Goal: Task Accomplishment & Management: Complete application form

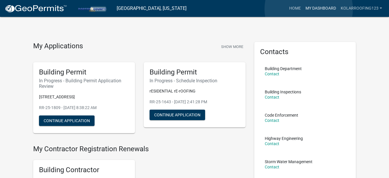
click at [309, 9] on link "My Dashboard" at bounding box center [320, 8] width 35 height 11
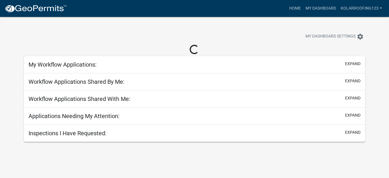
scroll to position [17, 0]
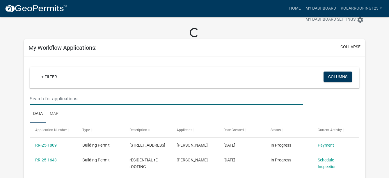
click at [66, 96] on input "text" at bounding box center [166, 99] width 273 height 12
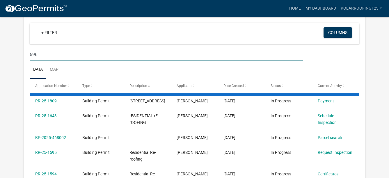
scroll to position [75, 0]
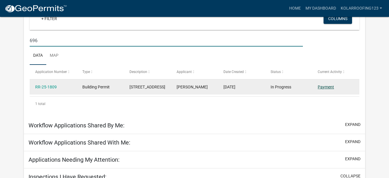
type input "696"
click at [325, 86] on link "Payment" at bounding box center [326, 87] width 16 height 5
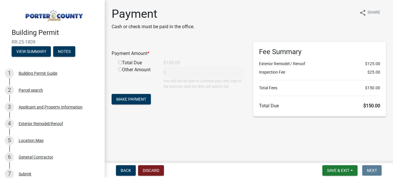
click at [127, 63] on div "Total Due" at bounding box center [136, 62] width 45 height 7
click at [121, 62] on input "radio" at bounding box center [120, 63] width 4 height 4
radio input "true"
type input "150"
click at [136, 99] on span "Make Payment" at bounding box center [131, 99] width 30 height 5
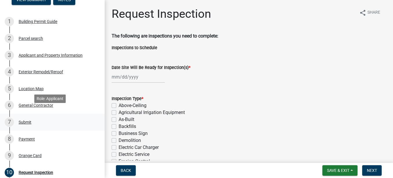
scroll to position [58, 0]
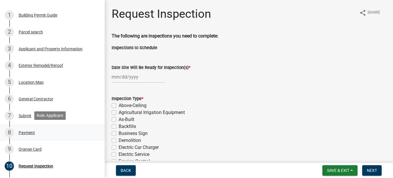
click at [23, 132] on div "Payment" at bounding box center [27, 133] width 16 height 4
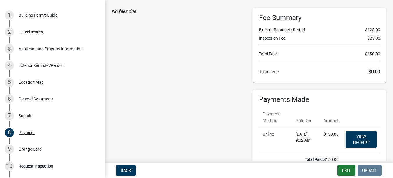
scroll to position [73, 0]
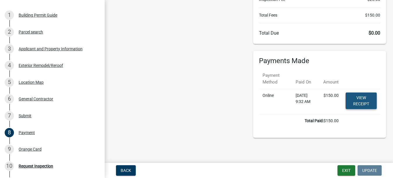
click at [348, 102] on link "View receipt" at bounding box center [361, 101] width 31 height 17
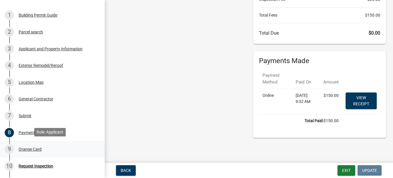
click at [16, 150] on div "9 Orange Card" at bounding box center [50, 149] width 91 height 9
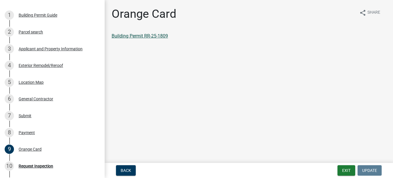
click at [146, 36] on link "Building Permit RR-25-1809" at bounding box center [140, 36] width 56 height 6
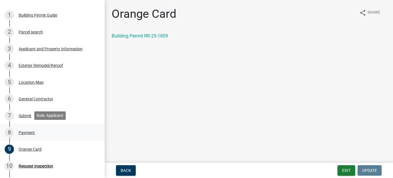
click at [23, 133] on div "Payment" at bounding box center [27, 133] width 16 height 4
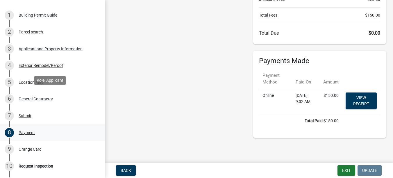
scroll to position [87, 0]
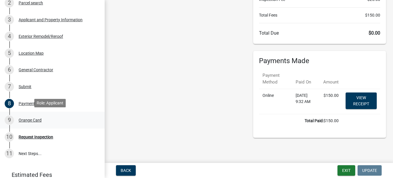
click at [26, 119] on div "Orange Card" at bounding box center [30, 120] width 23 height 4
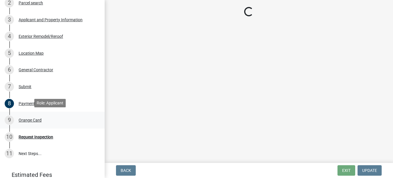
scroll to position [0, 0]
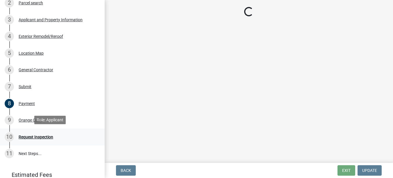
click at [24, 136] on div "Request Inspection" at bounding box center [36, 137] width 35 height 4
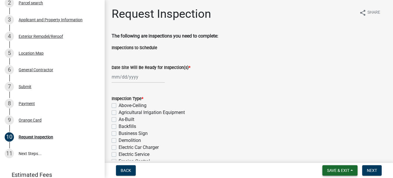
click at [342, 169] on span "Save & Exit" at bounding box center [338, 170] width 22 height 5
click at [339, 156] on button "Save & Exit" at bounding box center [334, 155] width 47 height 14
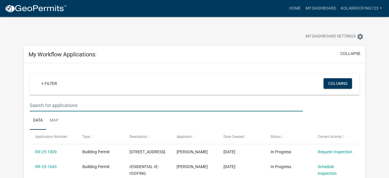
click at [110, 107] on input "text" at bounding box center [166, 105] width 273 height 12
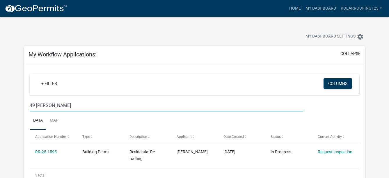
type input "49 [PERSON_NAME]"
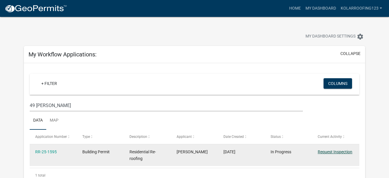
click at [332, 154] on div "Request Inspection" at bounding box center [336, 152] width 36 height 7
click at [328, 151] on link "Request Inspection" at bounding box center [335, 152] width 35 height 5
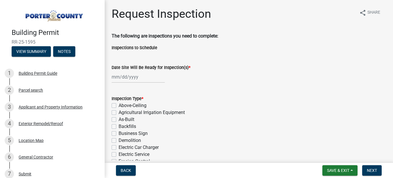
click at [137, 79] on div at bounding box center [138, 77] width 53 height 12
select select "9"
select select "2025"
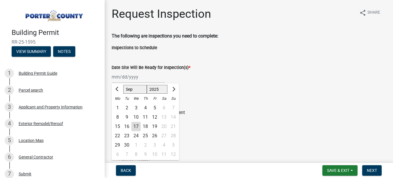
click at [119, 136] on div "22" at bounding box center [117, 135] width 9 height 9
type input "[DATE]"
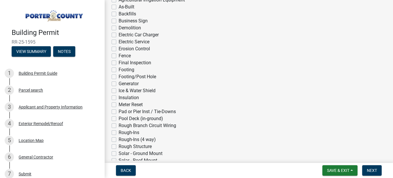
scroll to position [116, 0]
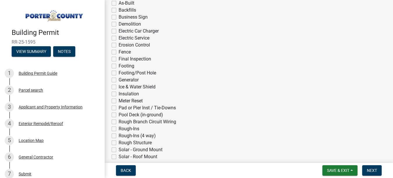
click at [127, 88] on label "Ice & Water Shield" at bounding box center [137, 86] width 37 height 7
click at [122, 87] on input "Ice & Water Shield" at bounding box center [121, 85] width 4 height 4
checkbox input "true"
checkbox input "false"
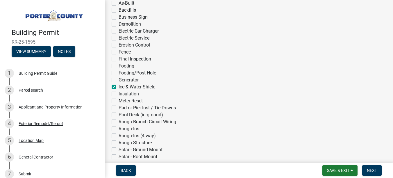
checkbox input "false"
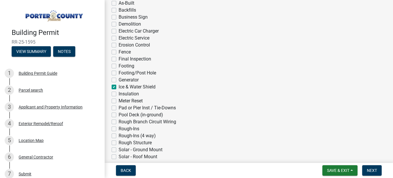
checkbox input "false"
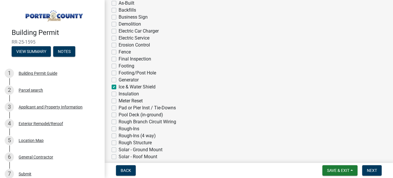
checkbox input "false"
checkbox input "true"
checkbox input "false"
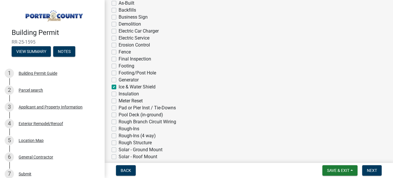
checkbox input "false"
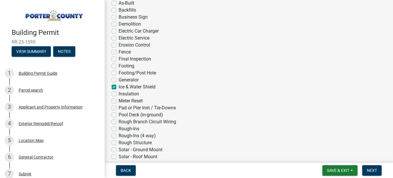
checkbox input "false"
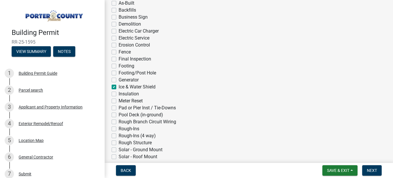
checkbox input "false"
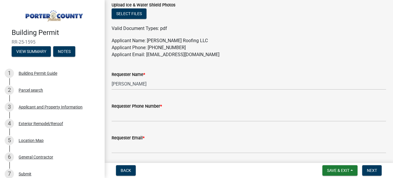
scroll to position [378, 0]
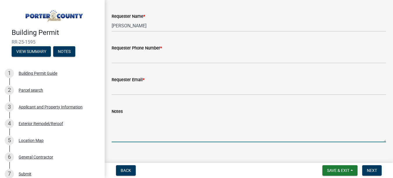
click at [131, 132] on textarea "Notes" at bounding box center [249, 128] width 275 height 27
paste textarea "Approximately 10am"
type textarea "Approximately 10am"
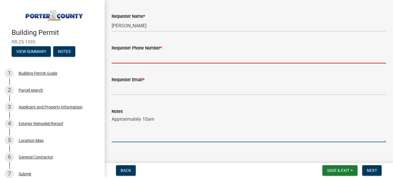
click at [120, 56] on input "Requester Phone Number *" at bounding box center [249, 57] width 275 height 12
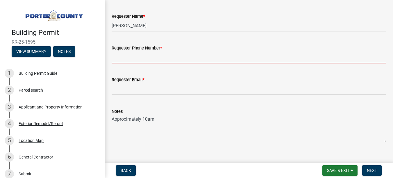
type input "[PHONE_NUMBER]"
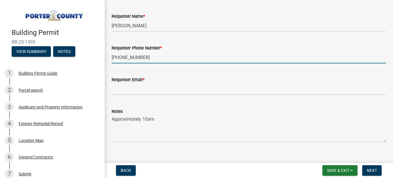
type input "[EMAIL_ADDRESS][DOMAIN_NAME]"
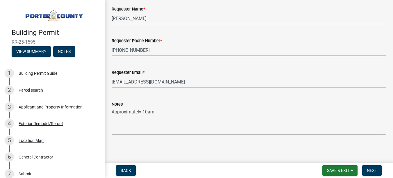
scroll to position [387, 0]
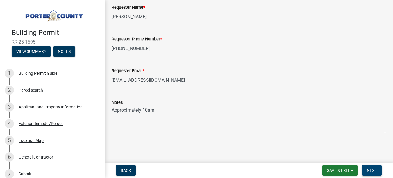
click at [371, 169] on span "Next" at bounding box center [372, 170] width 10 height 5
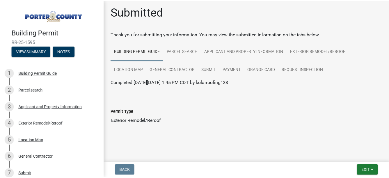
scroll to position [2, 0]
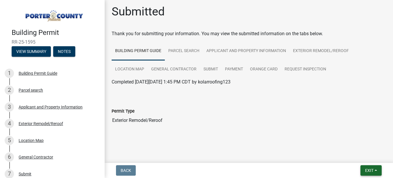
click at [365, 166] on button "Exit" at bounding box center [371, 170] width 21 height 10
click at [360, 157] on button "Save & Exit" at bounding box center [358, 155] width 47 height 14
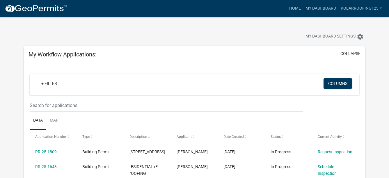
click at [61, 107] on input "text" at bounding box center [166, 105] width 273 height 12
type input "270"
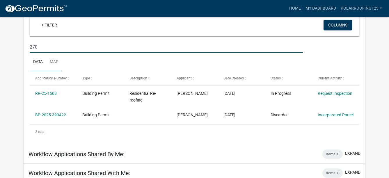
scroll to position [58, 0]
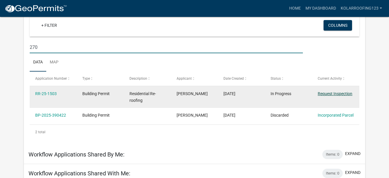
click at [324, 91] on link "Request Inspection" at bounding box center [335, 93] width 35 height 5
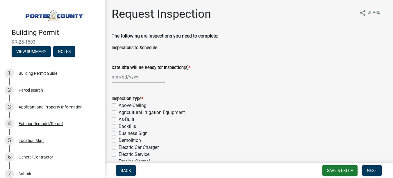
click at [133, 84] on wm-data-entity-input "Date Site Will Be Ready for Inspection(s) *" at bounding box center [249, 72] width 275 height 32
click at [132, 78] on div at bounding box center [138, 77] width 53 height 12
select select "9"
select select "2025"
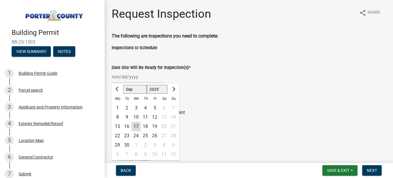
click at [118, 137] on div "22" at bounding box center [117, 135] width 9 height 9
type input "[DATE]"
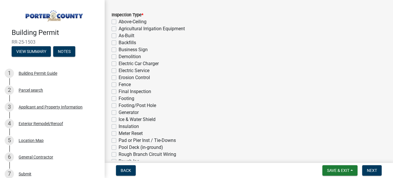
scroll to position [87, 0]
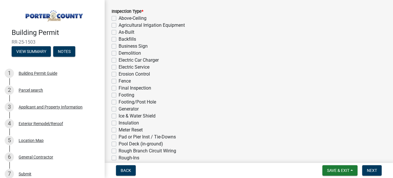
click at [138, 115] on label "Ice & Water Shield" at bounding box center [137, 116] width 37 height 7
click at [122, 115] on input "Ice & Water Shield" at bounding box center [121, 115] width 4 height 4
checkbox input "true"
checkbox input "false"
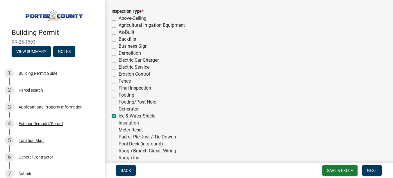
checkbox input "false"
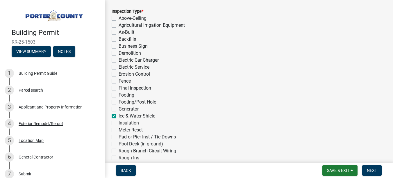
checkbox input "false"
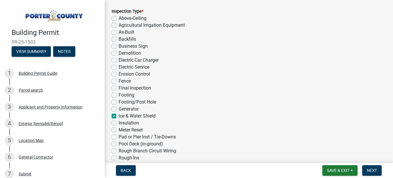
checkbox input "false"
checkbox input "true"
checkbox input "false"
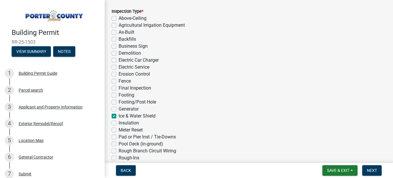
checkbox input "false"
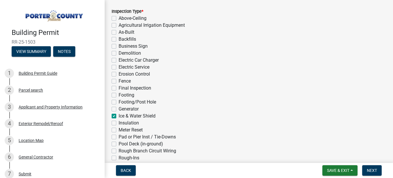
checkbox input "false"
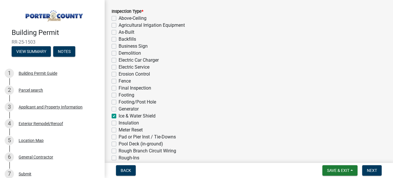
checkbox input "false"
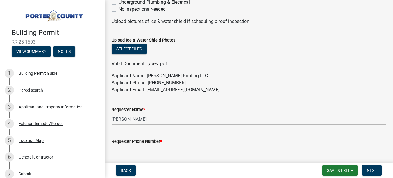
scroll to position [291, 0]
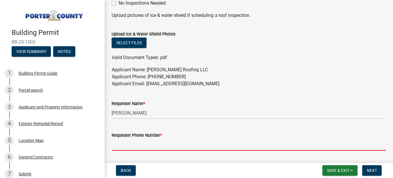
click at [143, 140] on input "Requester Phone Number *" at bounding box center [249, 145] width 275 height 12
type input "[PHONE_NUMBER]"
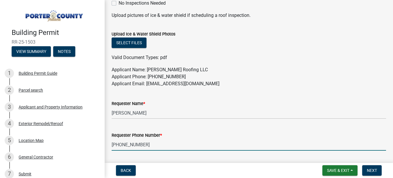
type input "[EMAIL_ADDRESS][DOMAIN_NAME]"
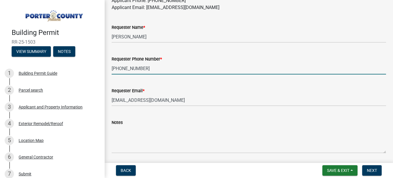
scroll to position [358, 0]
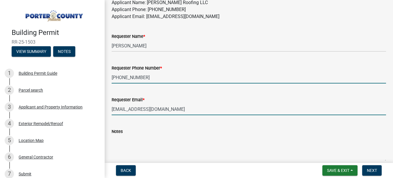
click at [144, 115] on input "[EMAIL_ADDRESS][DOMAIN_NAME]" at bounding box center [249, 109] width 275 height 12
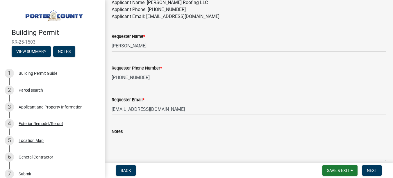
click at [118, 137] on textarea "Notes" at bounding box center [249, 148] width 275 height 27
paste textarea "Approximately 10am"
type textarea "Approximately 10am"
click at [364, 168] on button "Next" at bounding box center [371, 170] width 19 height 10
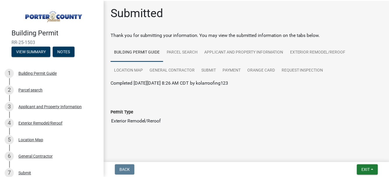
scroll to position [2, 0]
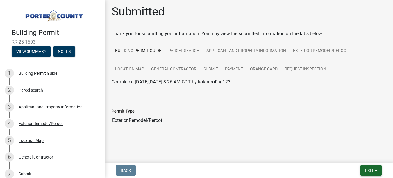
click at [363, 173] on button "Exit" at bounding box center [371, 170] width 21 height 10
click at [348, 156] on button "Save & Exit" at bounding box center [358, 155] width 47 height 14
